Goal: Task Accomplishment & Management: Use online tool/utility

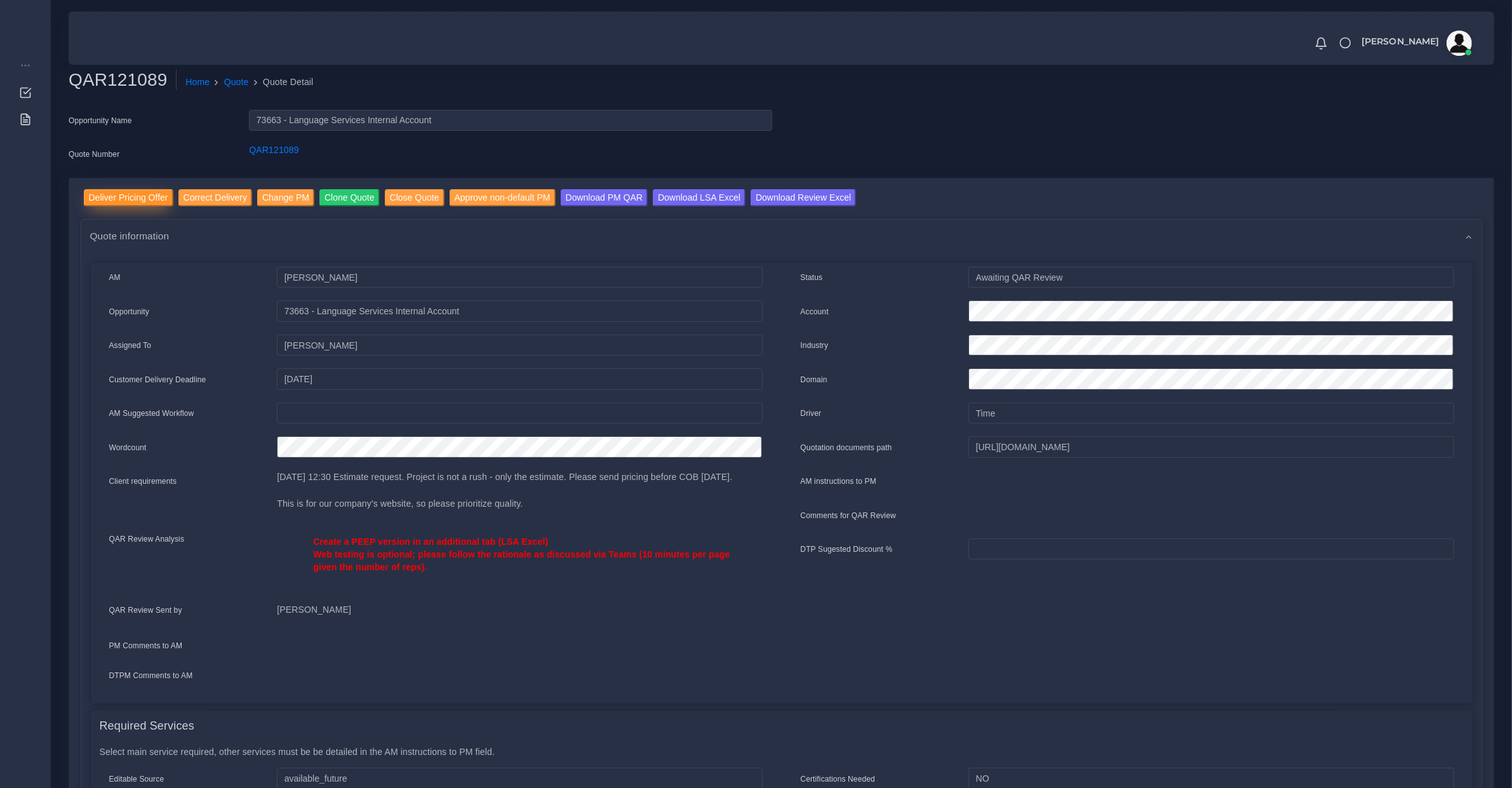
click at [140, 202] on input "Deliver Pricing Offer" at bounding box center [128, 197] width 90 height 17
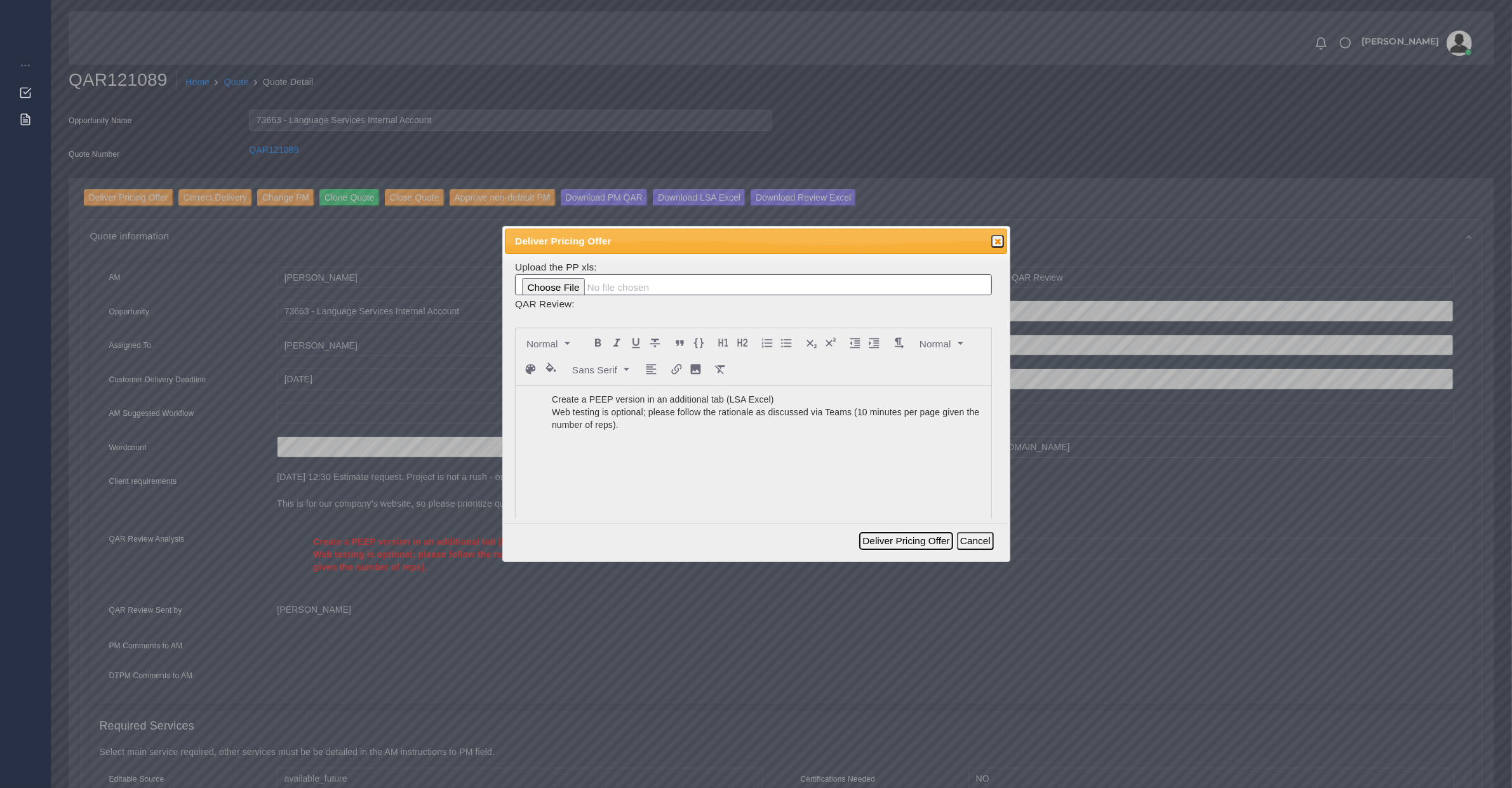
click at [880, 540] on button "Deliver Pricing Offer" at bounding box center [906, 541] width 93 height 18
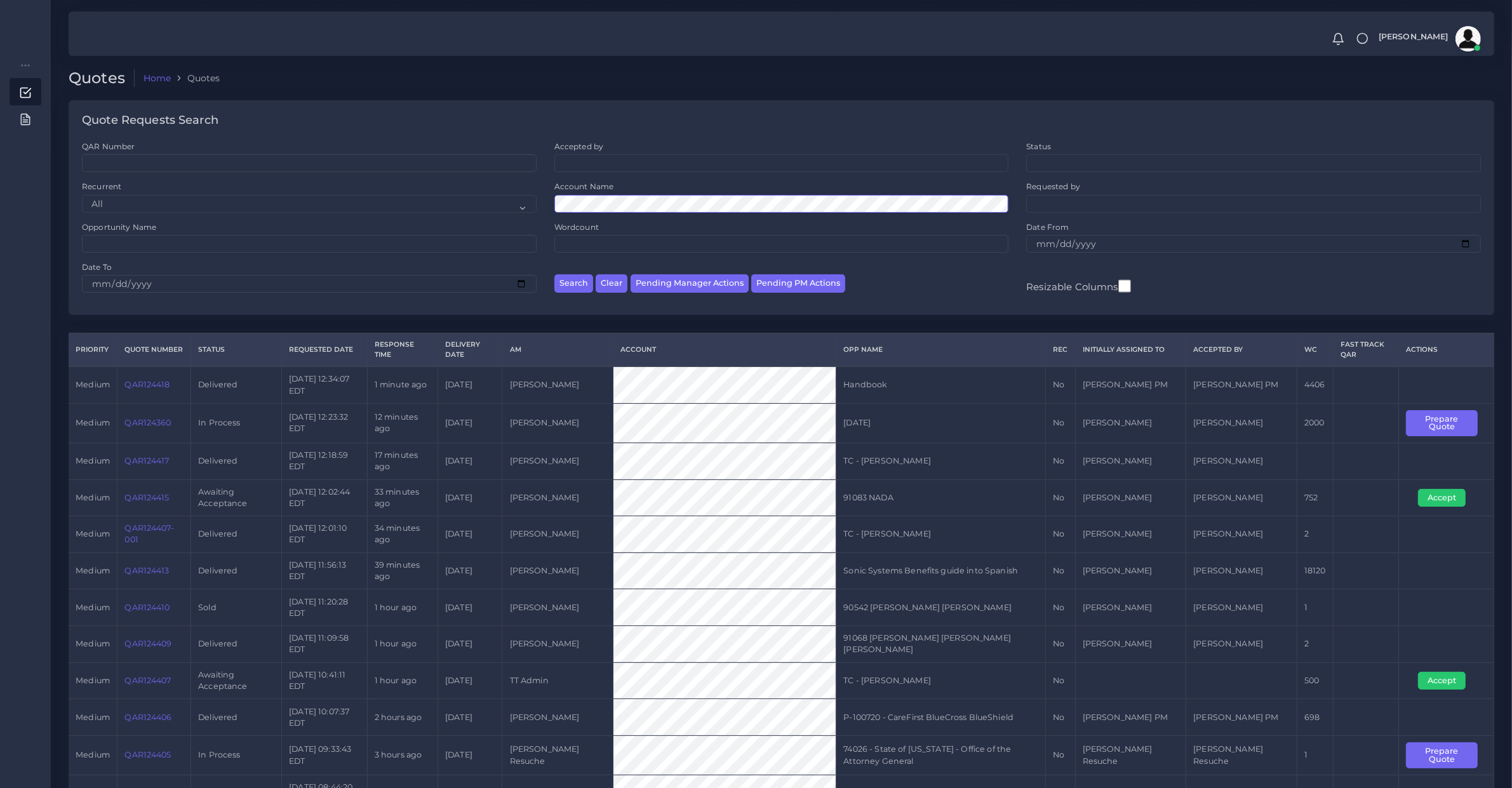
click at [555, 275] on button "Search" at bounding box center [574, 284] width 39 height 19
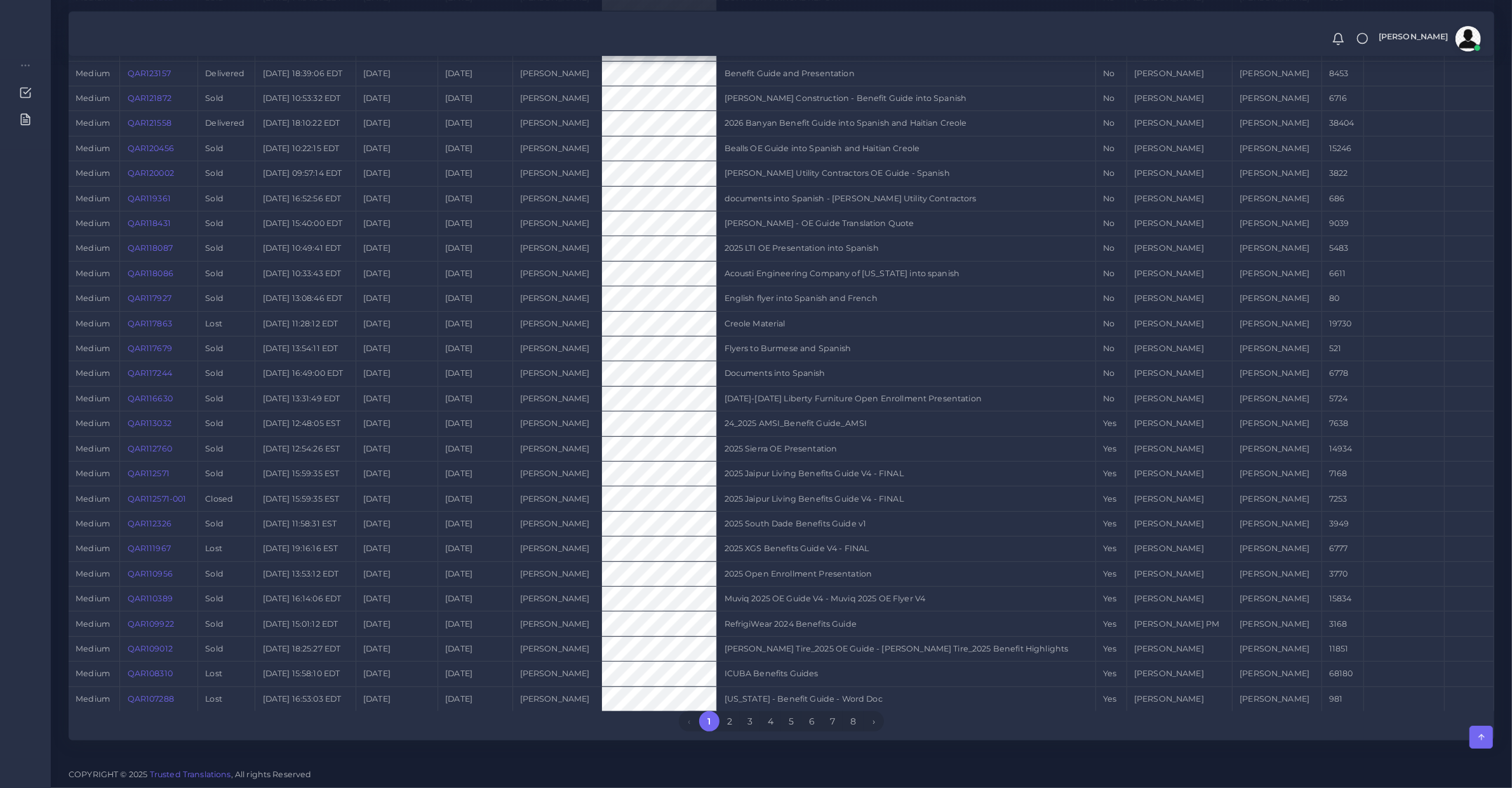
scroll to position [4, 0]
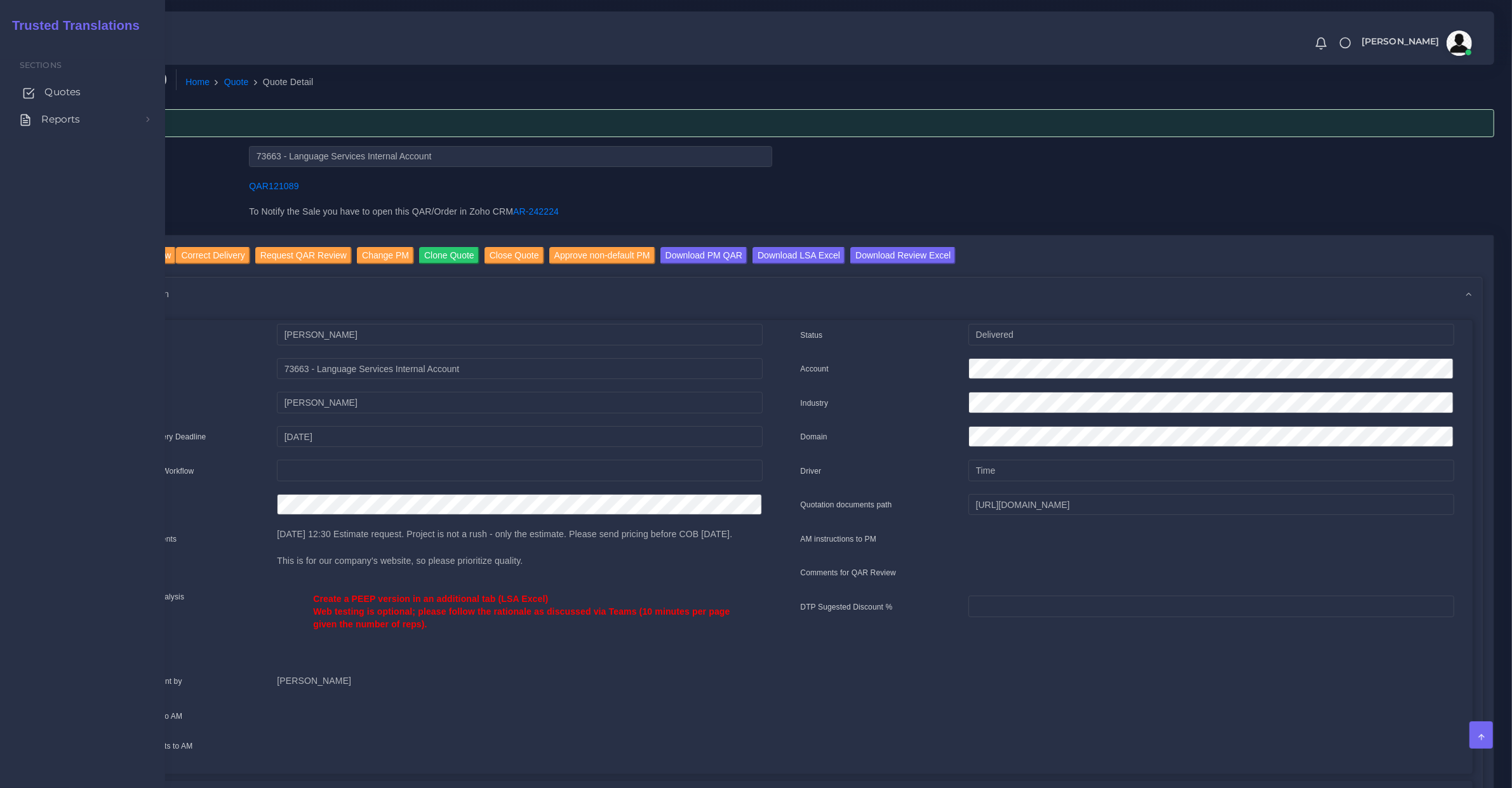
click at [46, 97] on span "Quotes" at bounding box center [63, 92] width 36 height 14
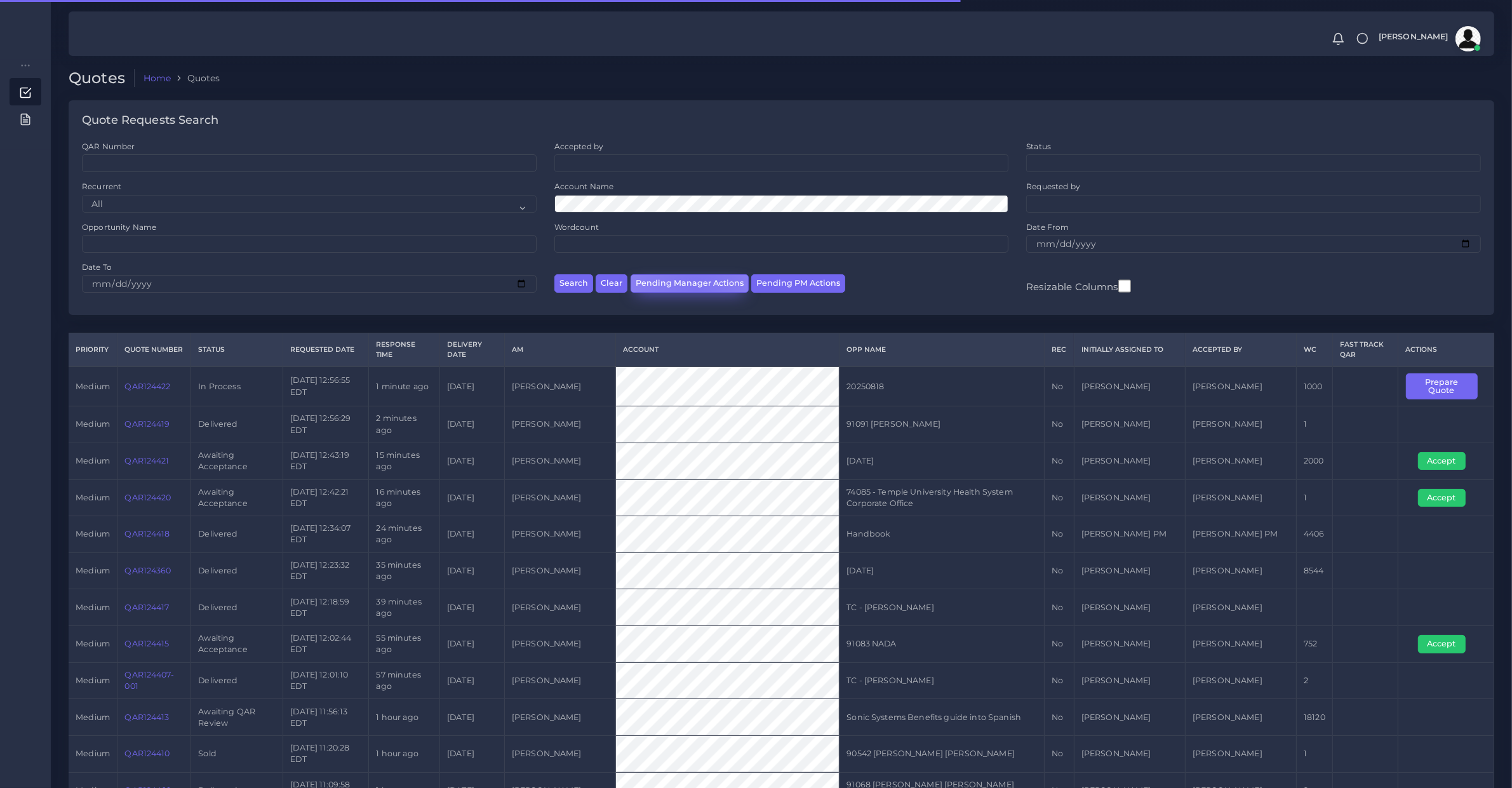
click at [696, 291] on button "Pending Manager Actions" at bounding box center [690, 284] width 119 height 19
select select "awaiting_manager_initial_review"
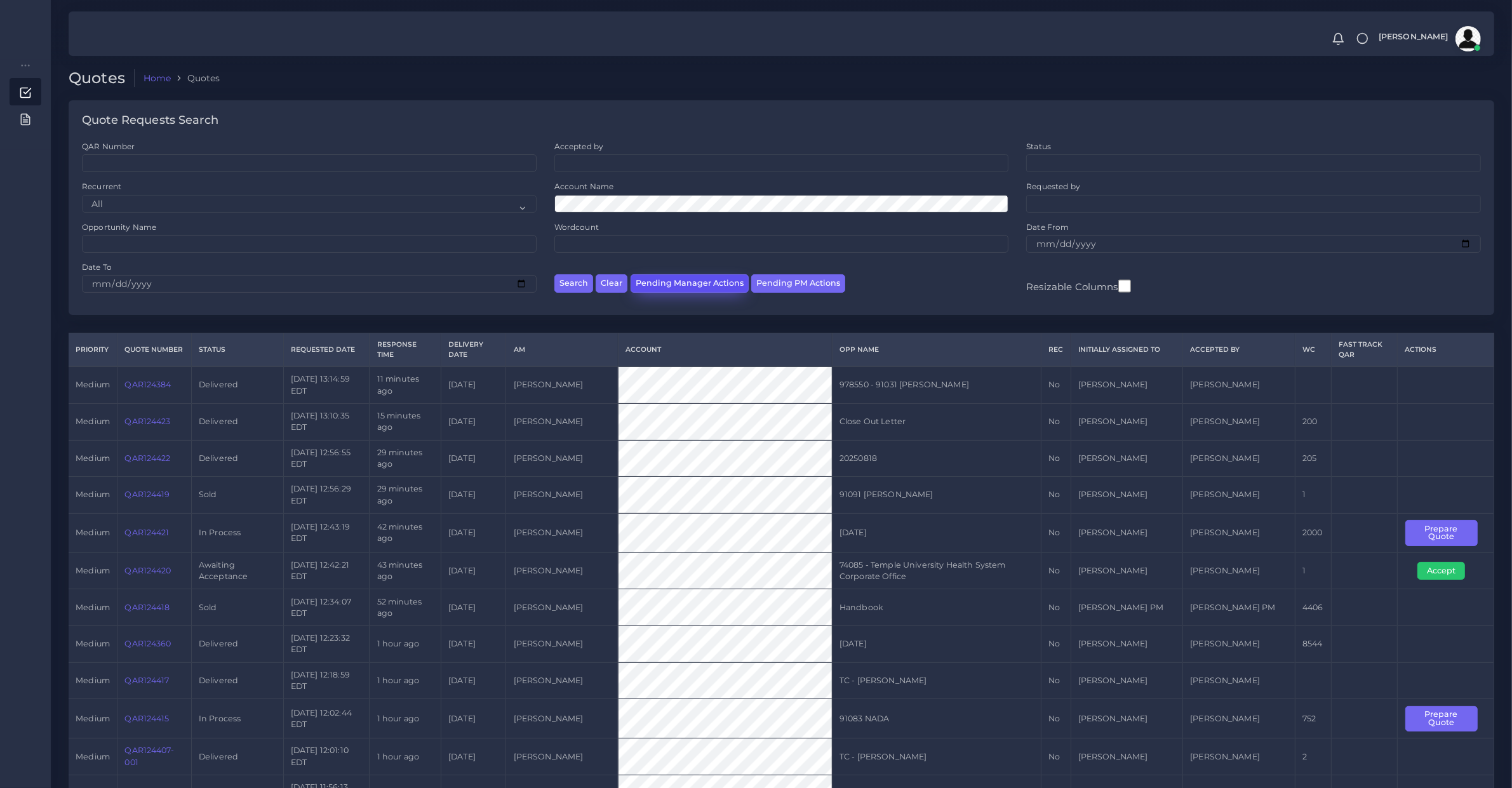
click at [728, 278] on button "Pending Manager Actions" at bounding box center [690, 284] width 119 height 19
select select "awaiting_manager_initial_review"
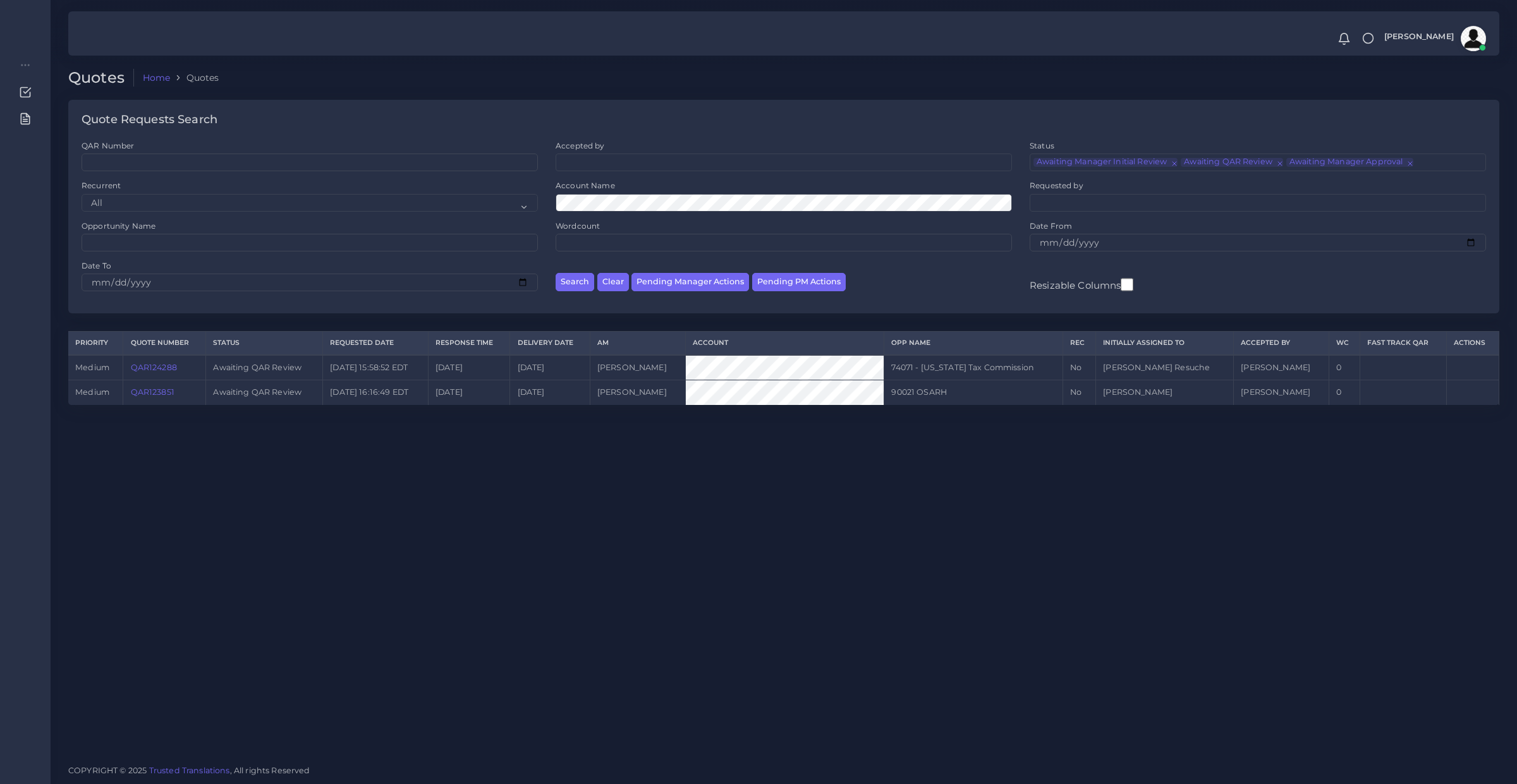
click at [136, 368] on link "QAR124288" at bounding box center [154, 367] width 46 height 10
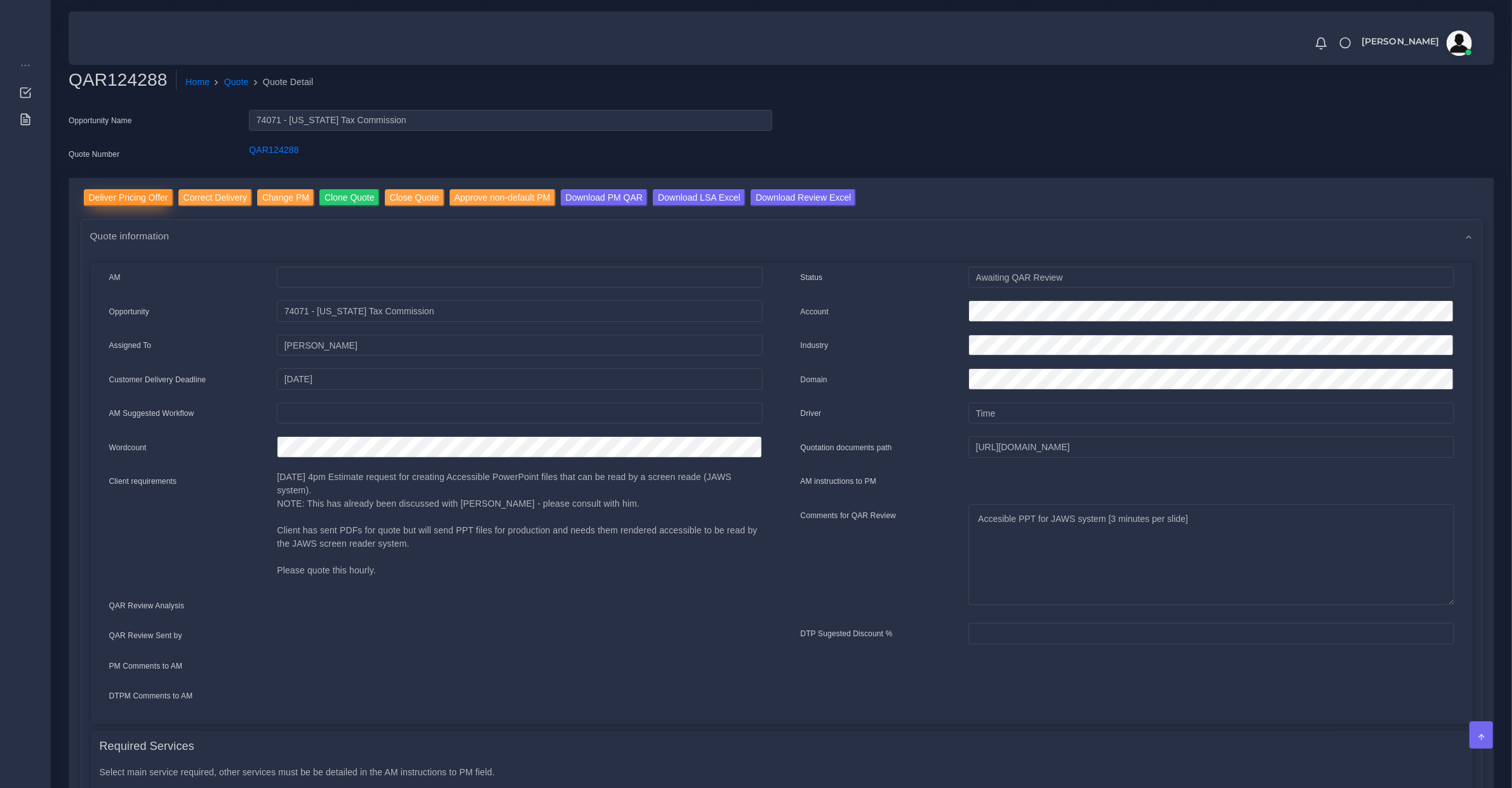
click at [141, 195] on input "Deliver Pricing Offer" at bounding box center [128, 197] width 90 height 17
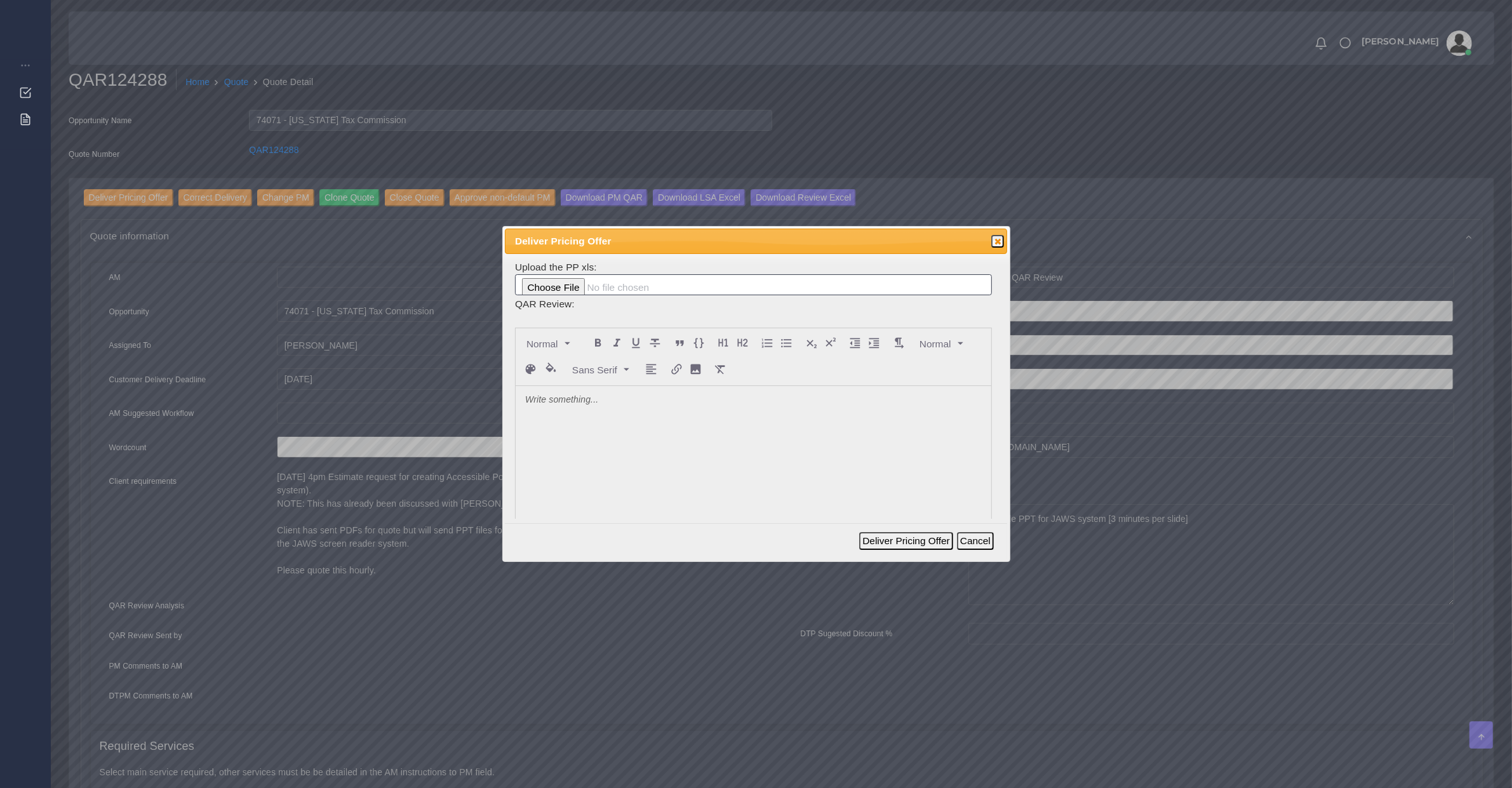
click at [541, 419] on div at bounding box center [753, 481] width 476 height 190
click at [915, 541] on button "Deliver Pricing Offer" at bounding box center [906, 541] width 93 height 18
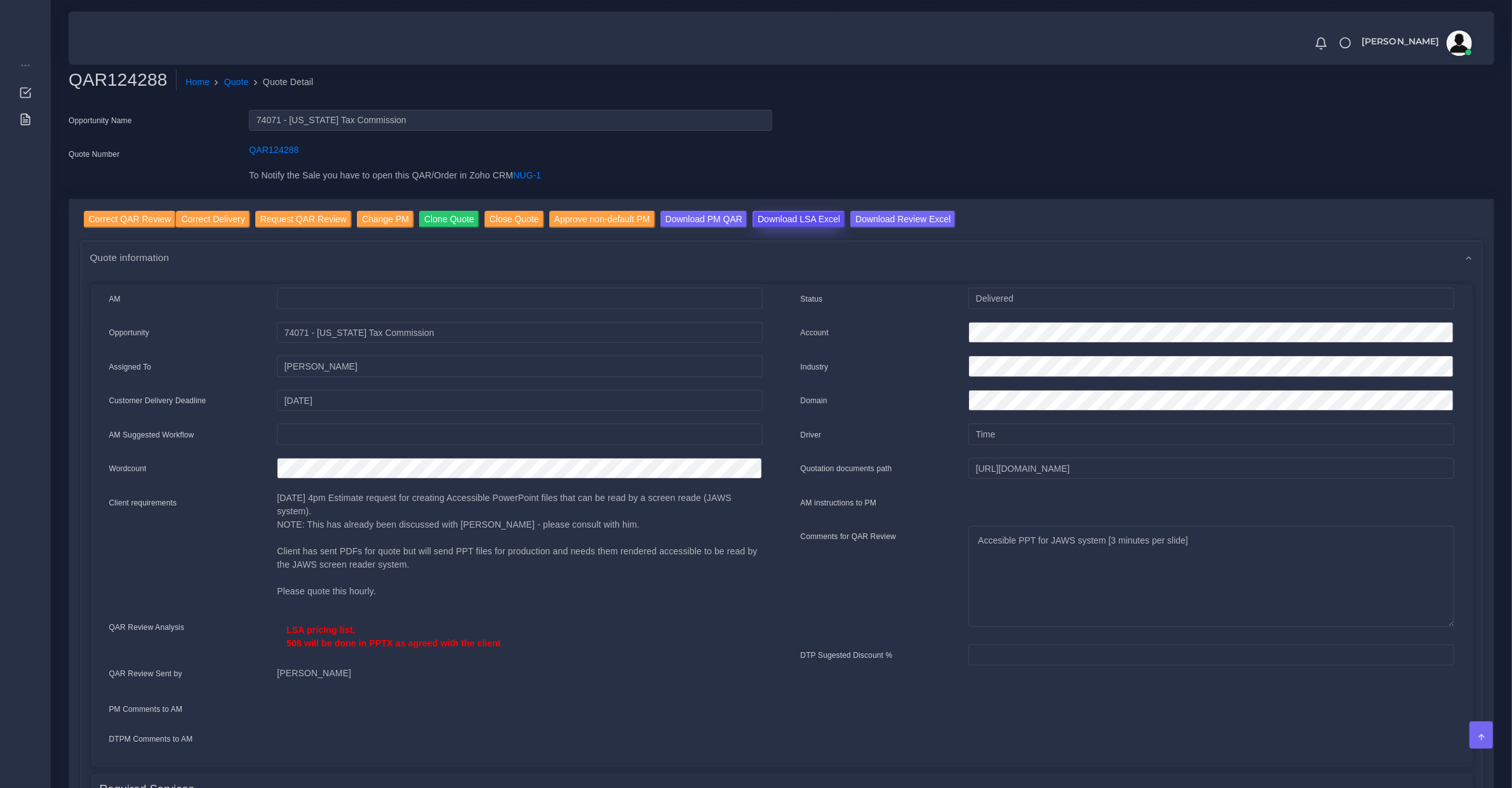
click at [799, 214] on input "Download LSA Excel" at bounding box center [798, 219] width 92 height 17
